Goal: Task Accomplishment & Management: Manage account settings

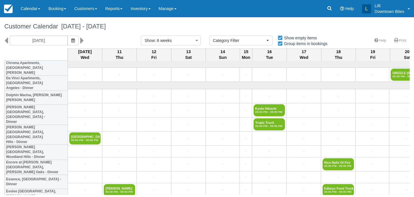
select select
click at [25, 13] on link "Calendar" at bounding box center [31, 8] width 28 height 17
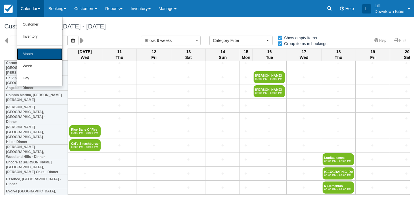
click at [30, 54] on link "Month" at bounding box center [39, 54] width 45 height 12
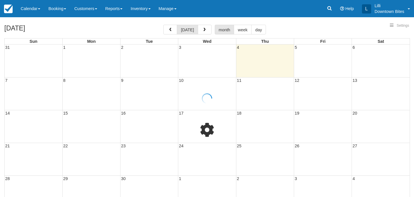
select select
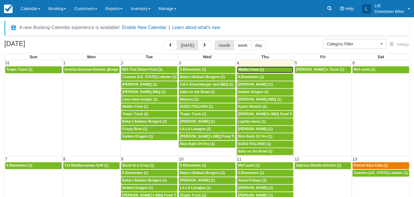
click at [268, 68] on div "4p Malibu Cove (1)" at bounding box center [265, 70] width 54 height 5
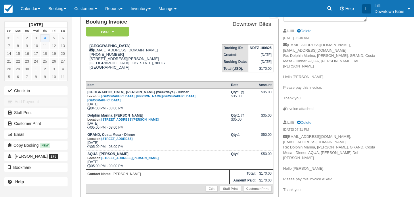
scroll to position [43, 0]
click at [27, 9] on link "Calendar" at bounding box center [31, 8] width 28 height 17
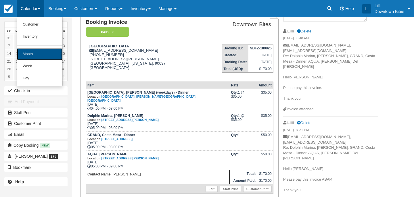
click at [34, 52] on link "Month" at bounding box center [39, 54] width 45 height 12
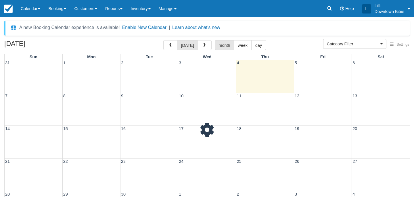
select select
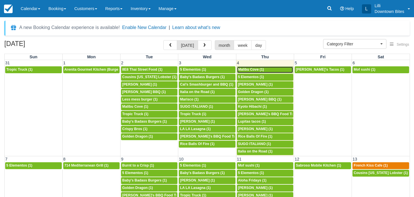
click at [260, 70] on span "Malibu Cove (1)" at bounding box center [251, 70] width 26 height 4
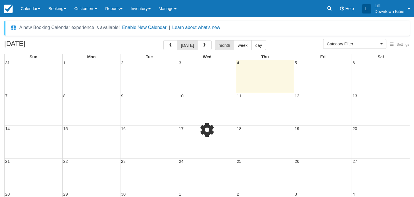
select select
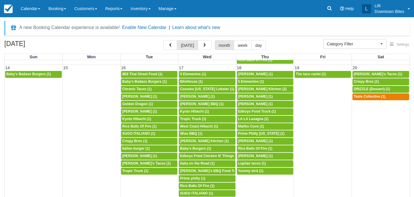
scroll to position [203, 0]
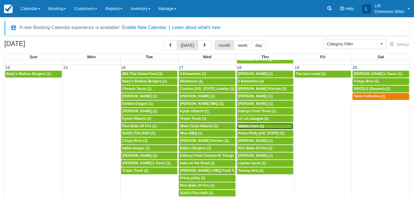
click at [257, 127] on span "Malibu Cove (1)" at bounding box center [251, 126] width 26 height 4
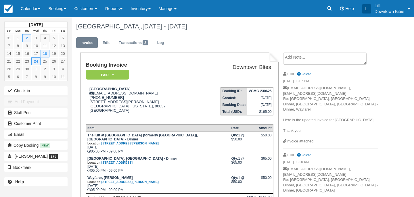
scroll to position [7, 0]
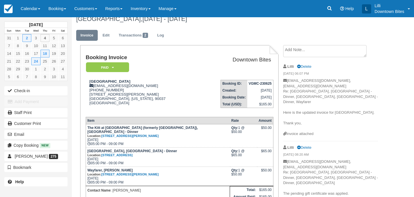
click at [269, 20] on h1 "[GEOGRAPHIC_DATA], [DATE] - [DATE]" at bounding box center [227, 19] width 302 height 7
click at [274, 32] on ul "Invoice Edit Transactions 2 Log" at bounding box center [227, 36] width 302 height 17
click at [296, 52] on textarea at bounding box center [324, 51] width 83 height 12
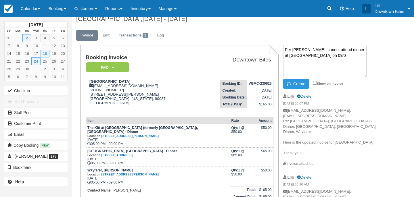
type textarea "Per [PERSON_NAME], cannot attend dinner at [GEOGRAPHIC_DATA] on 09/04"
drag, startPoint x: 334, startPoint y: 57, endPoint x: 276, endPoint y: 50, distance: 58.0
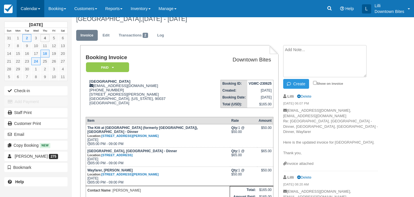
click at [31, 8] on link "Calendar" at bounding box center [31, 8] width 28 height 17
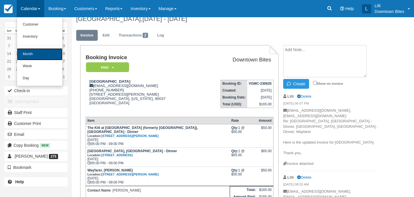
click at [32, 50] on link "Month" at bounding box center [39, 54] width 45 height 12
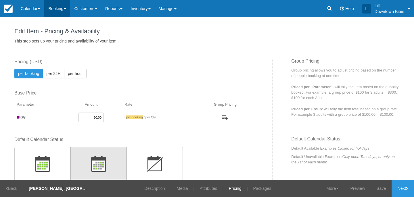
scroll to position [108, 0]
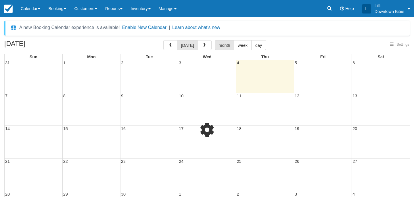
select select
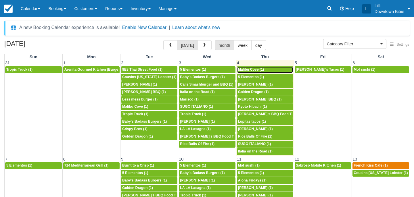
click at [251, 69] on span "Malibu Cove (1)" at bounding box center [251, 70] width 26 height 4
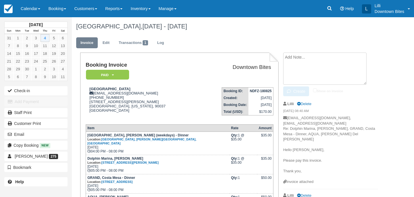
click at [313, 59] on textarea at bounding box center [324, 69] width 83 height 32
paste textarea "Per Josephine, cannot attend dinner at Mariners Village on 09/04"
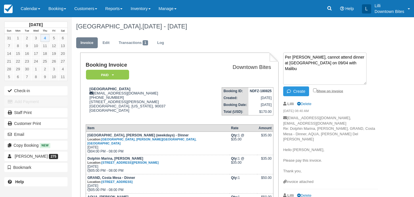
type textarea "Per Josephine, cannot attend dinner at Mariners Village on 09/04 with Malibu"
click at [315, 90] on input "Show on invoice" at bounding box center [315, 90] width 4 height 4
checkbox input "true"
click at [296, 89] on button "Create" at bounding box center [296, 91] width 26 height 10
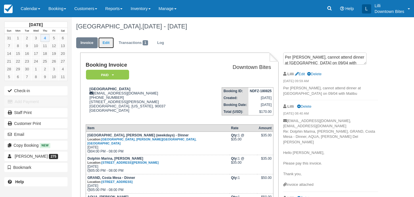
click at [109, 43] on link "Edit" at bounding box center [106, 42] width 16 height 11
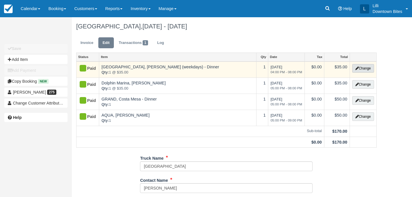
click at [359, 69] on button "Change" at bounding box center [363, 68] width 22 height 9
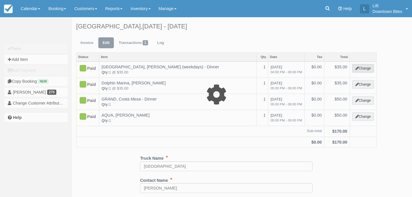
select select "2"
type input "35.00"
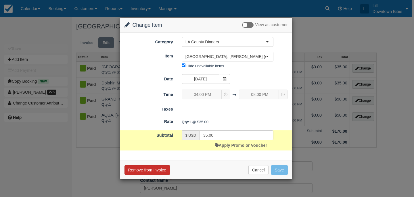
click at [160, 169] on button "Remove from Invoice" at bounding box center [146, 170] width 45 height 10
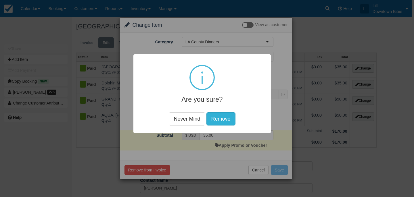
click at [217, 118] on button "Remove" at bounding box center [220, 118] width 29 height 13
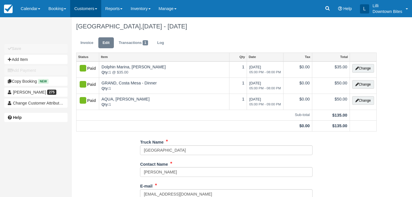
click at [90, 13] on link "Customers" at bounding box center [85, 8] width 31 height 17
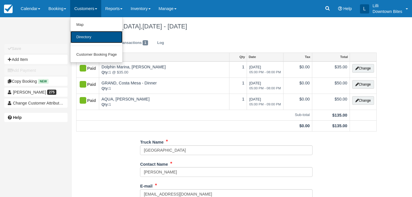
click at [90, 37] on link "Directory" at bounding box center [96, 37] width 52 height 12
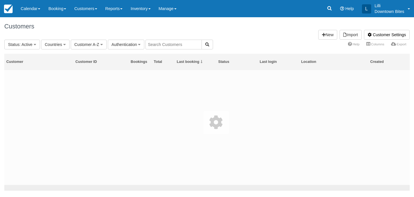
click at [179, 41] on input "text" at bounding box center [173, 45] width 56 height 10
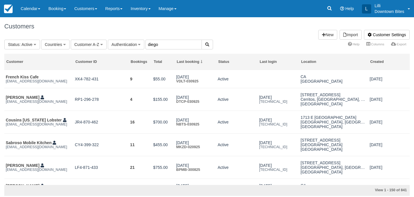
type input "diego"
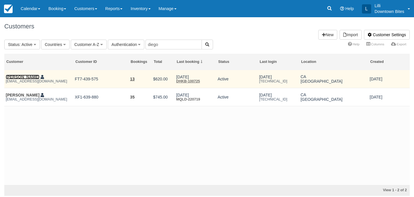
click at [22, 77] on link "Diego Blanco" at bounding box center [23, 77] width 34 height 5
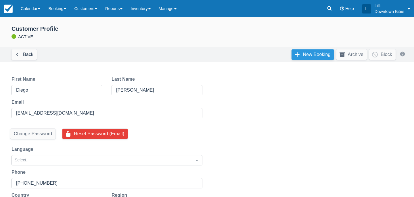
click at [298, 59] on link "New Booking" at bounding box center [312, 54] width 43 height 10
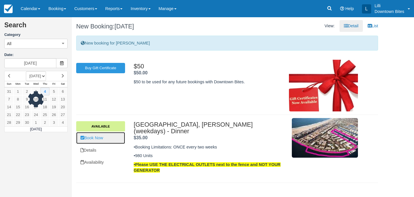
click at [100, 140] on link "Book Now" at bounding box center [100, 138] width 49 height 12
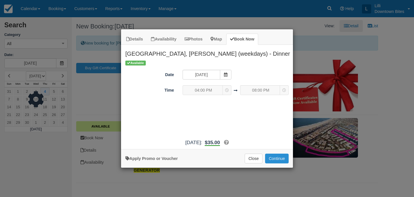
click at [278, 157] on button "Continue" at bounding box center [277, 159] width 24 height 10
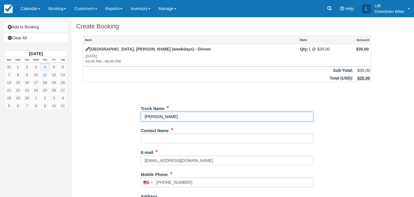
drag, startPoint x: 175, startPoint y: 117, endPoint x: 118, endPoint y: 117, distance: 57.2
click at [118, 117] on div "Item Rate Amount Mariners Village, Marina Del Rey (weekdays) - Dinner Thu Sep 4…" at bounding box center [227, 183] width 302 height 294
type input "Cali Sweets"
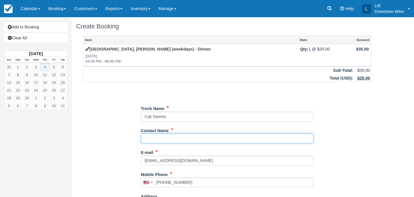
paste input "Diego Blanco"
type input "[PERSON_NAME]"
type input "[PHONE_NUMBER]"
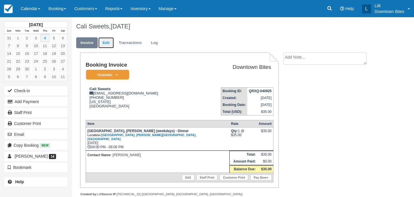
click at [106, 43] on link "Edit" at bounding box center [106, 42] width 16 height 11
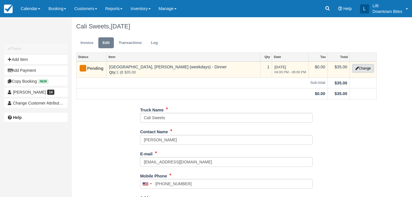
click at [363, 66] on button "Change" at bounding box center [363, 68] width 22 height 9
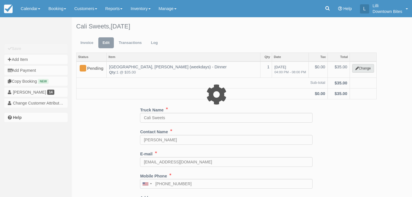
select select "2"
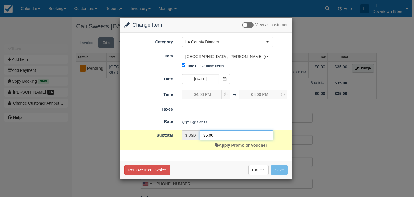
click at [208, 136] on input "35.00" at bounding box center [236, 135] width 74 height 10
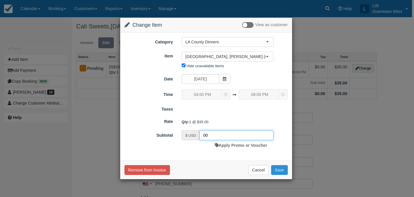
type input "00"
click at [281, 168] on button "Save" at bounding box center [279, 170] width 17 height 10
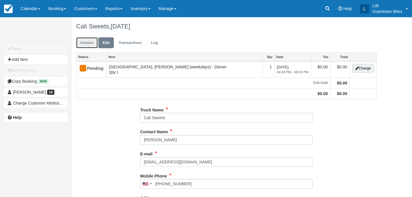
click at [88, 42] on link "Invoice" at bounding box center [87, 42] width 22 height 11
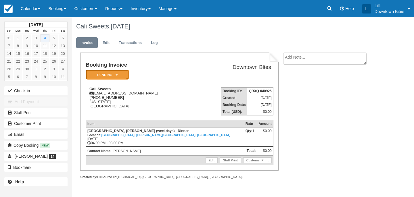
click at [105, 71] on em "Pending" at bounding box center [107, 75] width 43 height 10
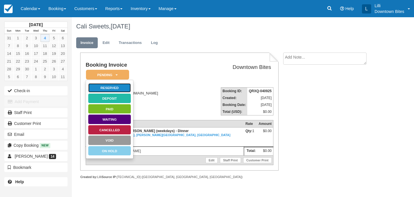
click at [125, 85] on link "Reserved" at bounding box center [109, 88] width 43 height 10
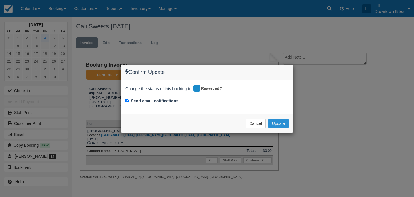
click at [280, 123] on button "Update" at bounding box center [278, 124] width 20 height 10
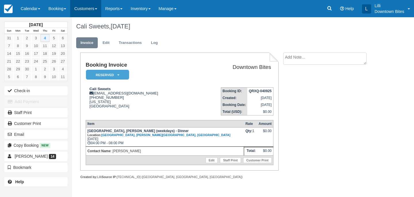
click at [92, 7] on link "Customers" at bounding box center [85, 8] width 31 height 17
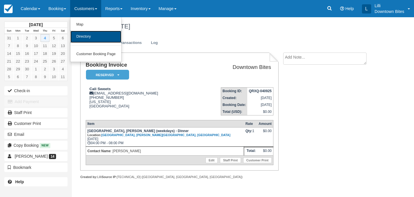
click at [94, 39] on link "Directory" at bounding box center [95, 37] width 51 height 12
